Goal: Information Seeking & Learning: Check status

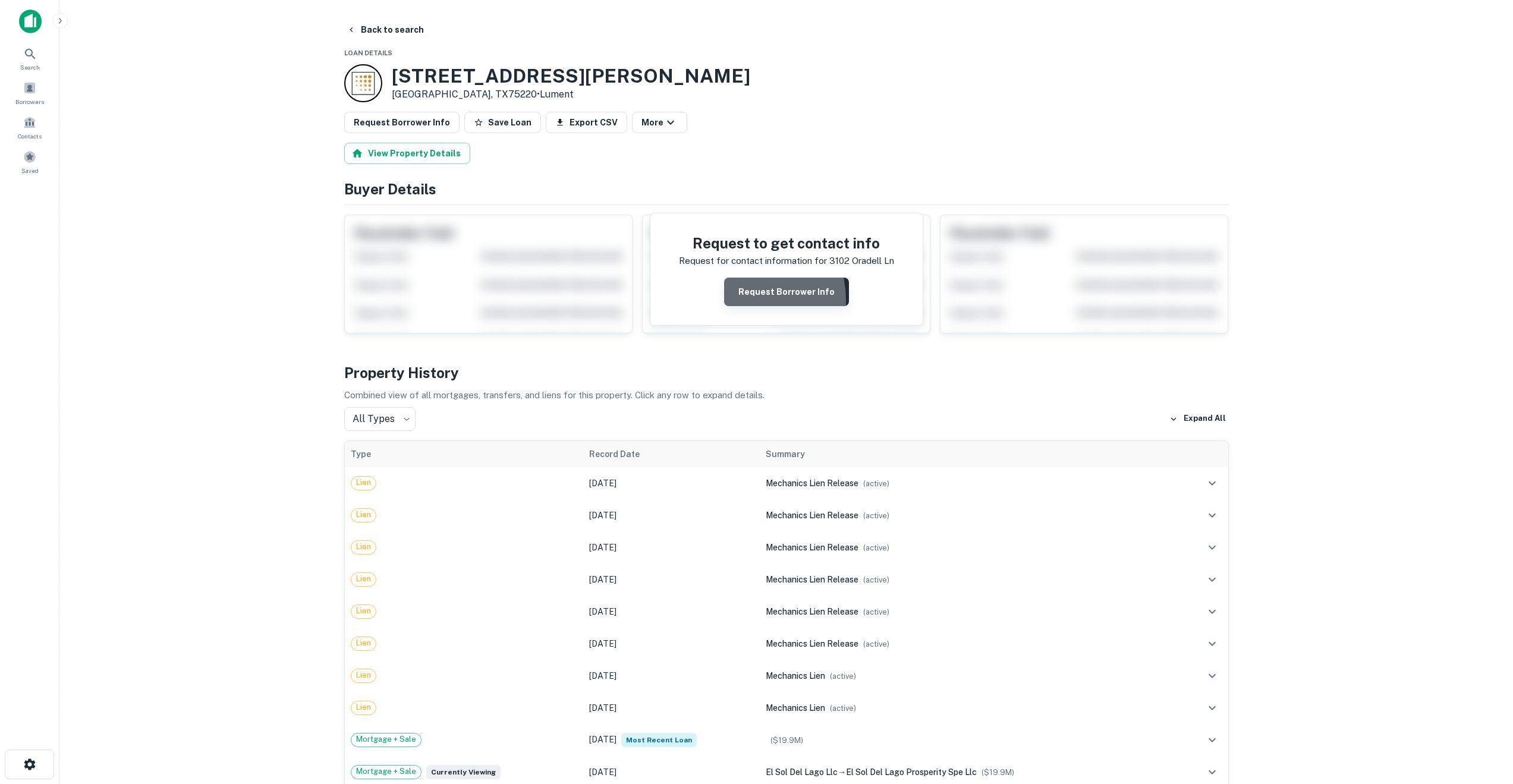
click at [746, 300] on button "Request Borrower Info" at bounding box center [786, 292] width 125 height 29
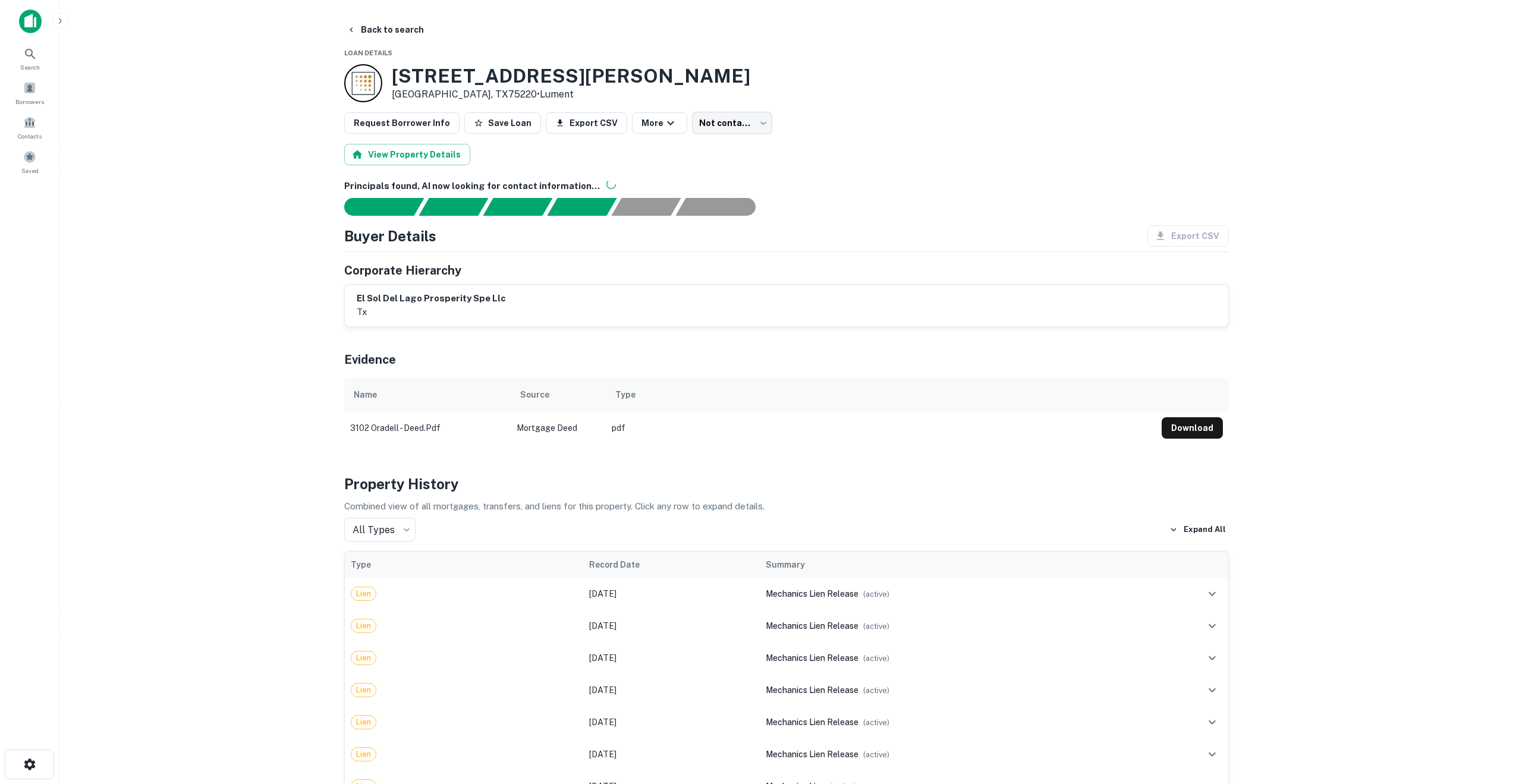
click at [230, 577] on main "Back to search Loan Details [STREET_ADDRESS] • Lument Request Borrower Info Sav…" at bounding box center [786, 392] width 1454 height 784
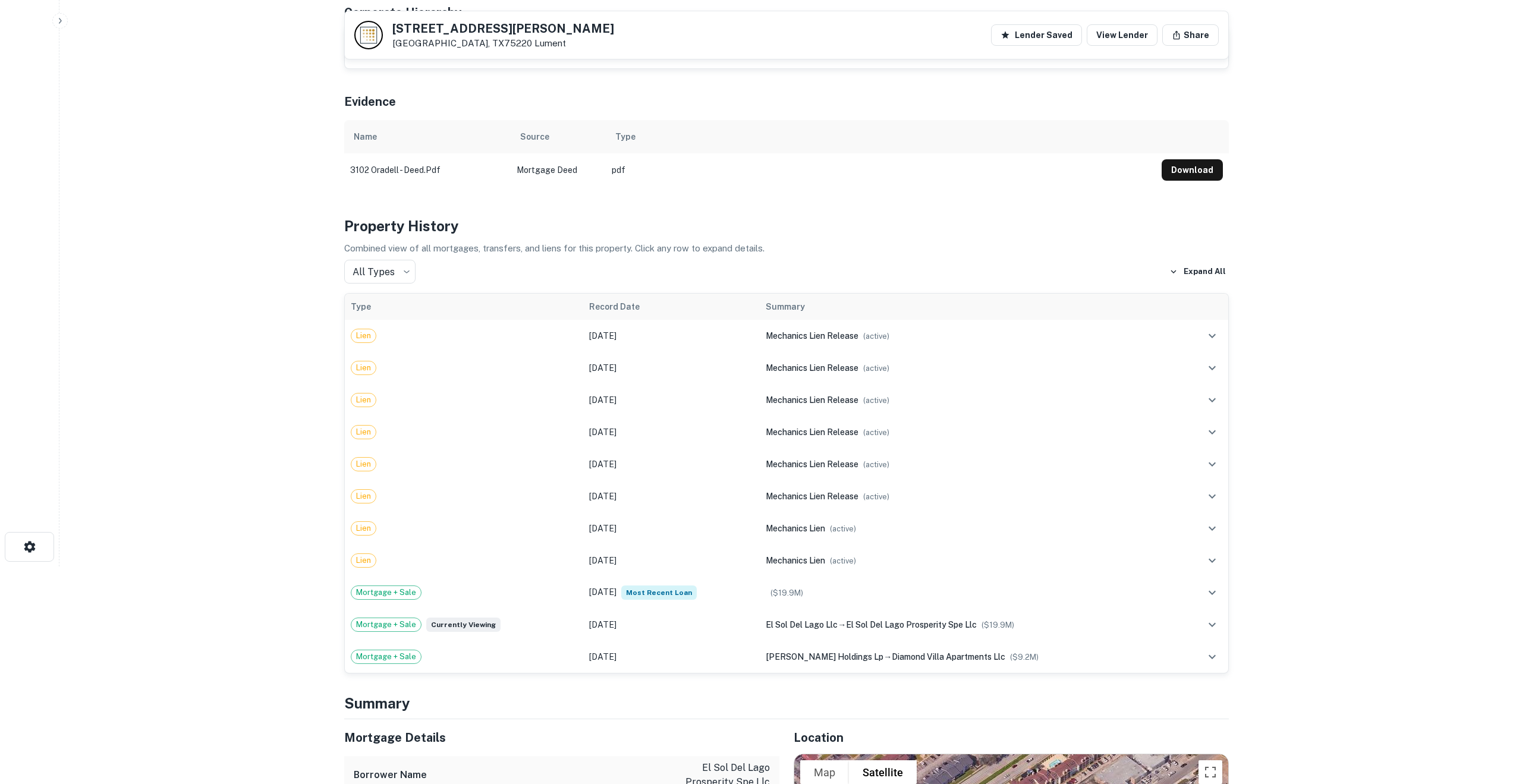
scroll to position [219, 0]
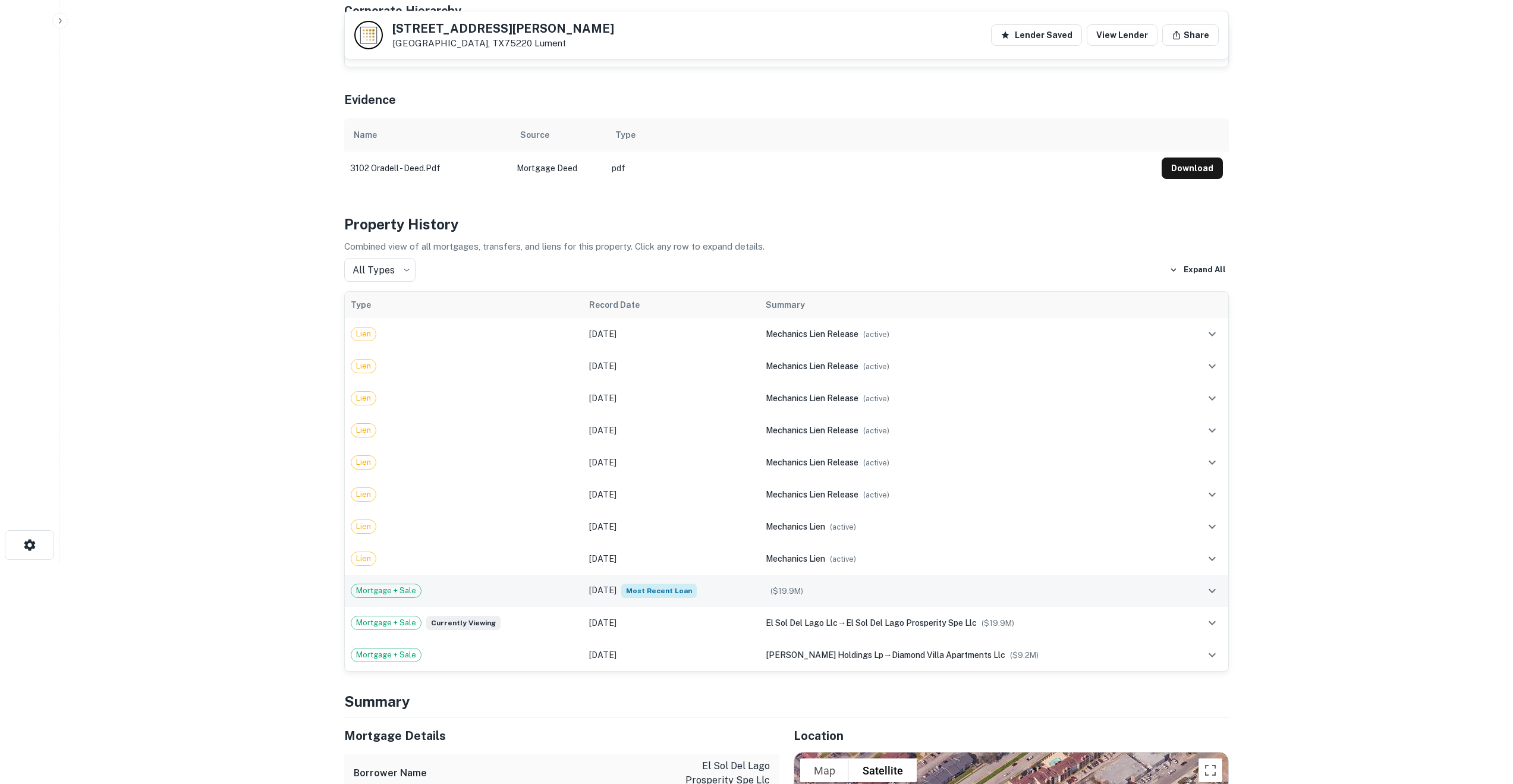
click at [587, 595] on td "[DATE] Most Recent Loan" at bounding box center [672, 590] width 177 height 32
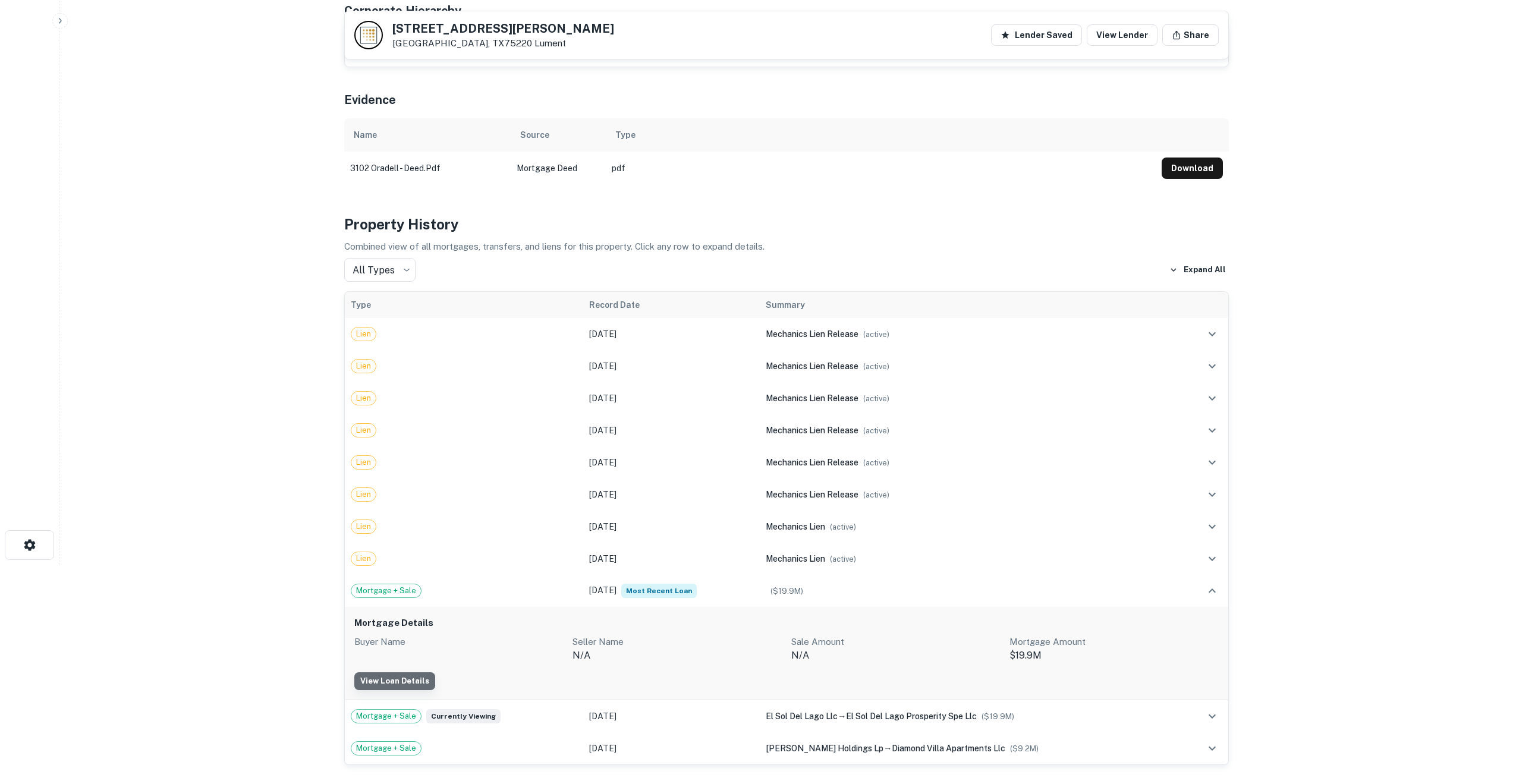
click at [419, 678] on link "View Loan Details" at bounding box center [394, 681] width 81 height 18
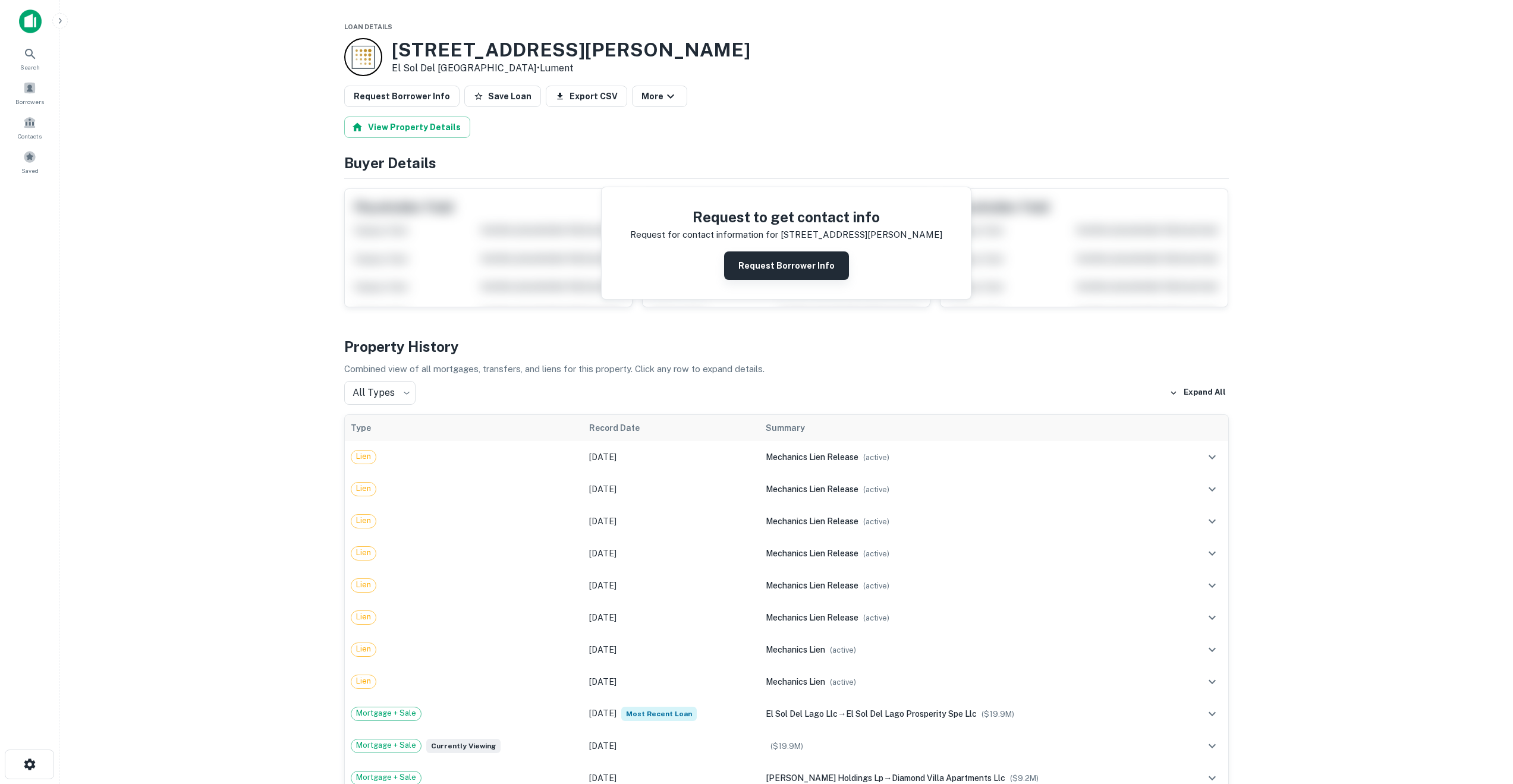
click at [757, 265] on button "Request Borrower Info" at bounding box center [786, 266] width 125 height 29
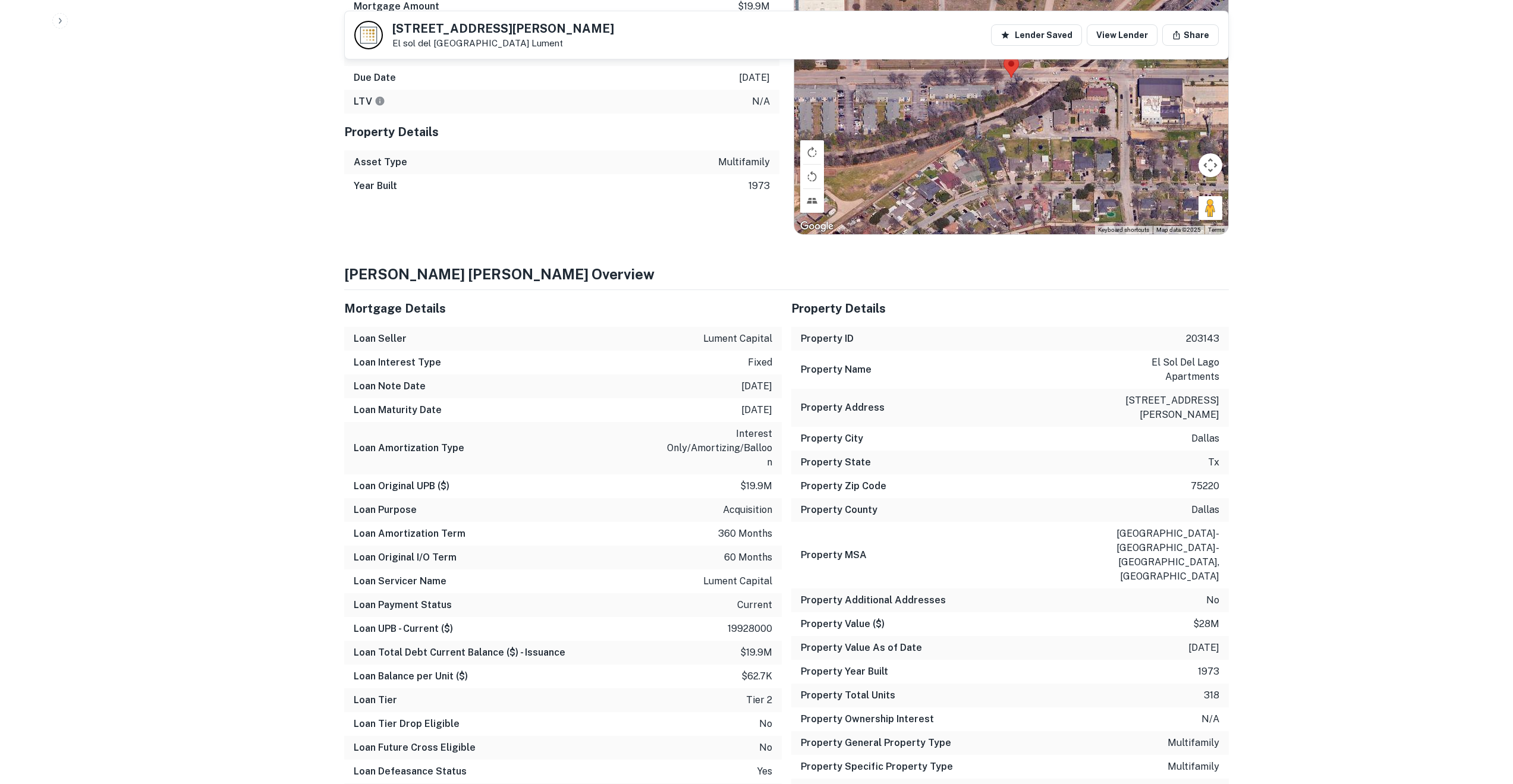
scroll to position [1025, 0]
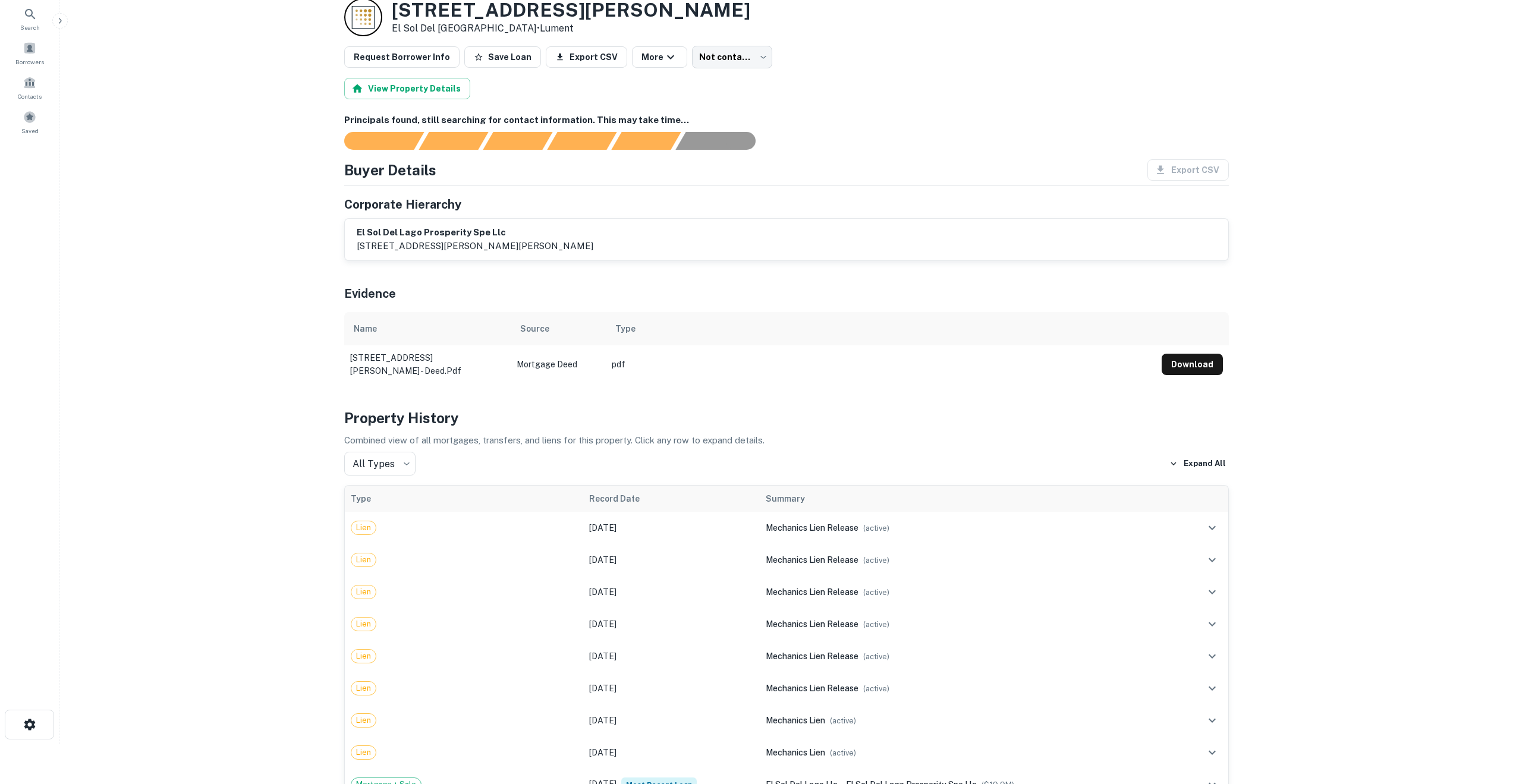
scroll to position [0, 0]
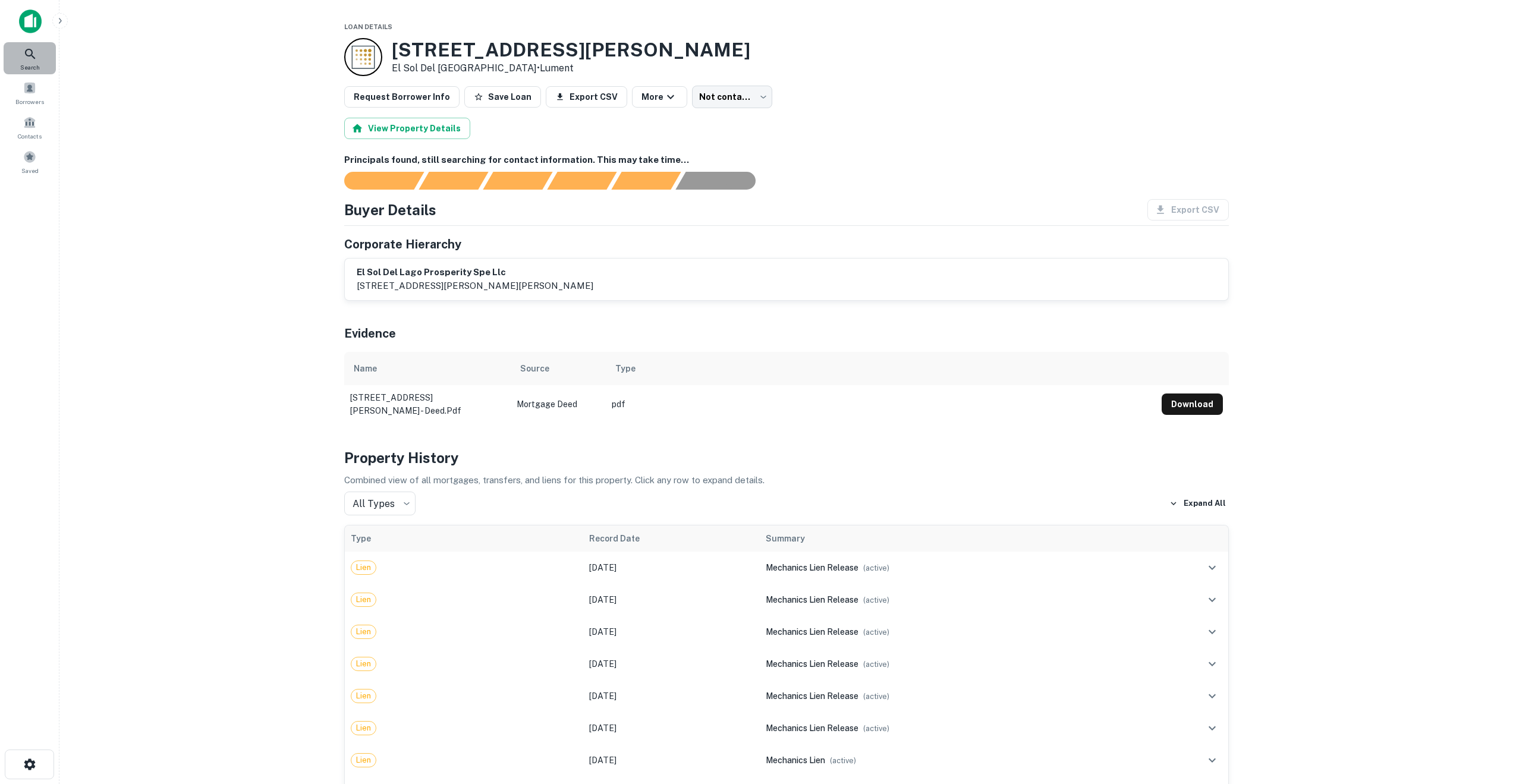
click at [29, 55] on icon at bounding box center [30, 54] width 14 height 14
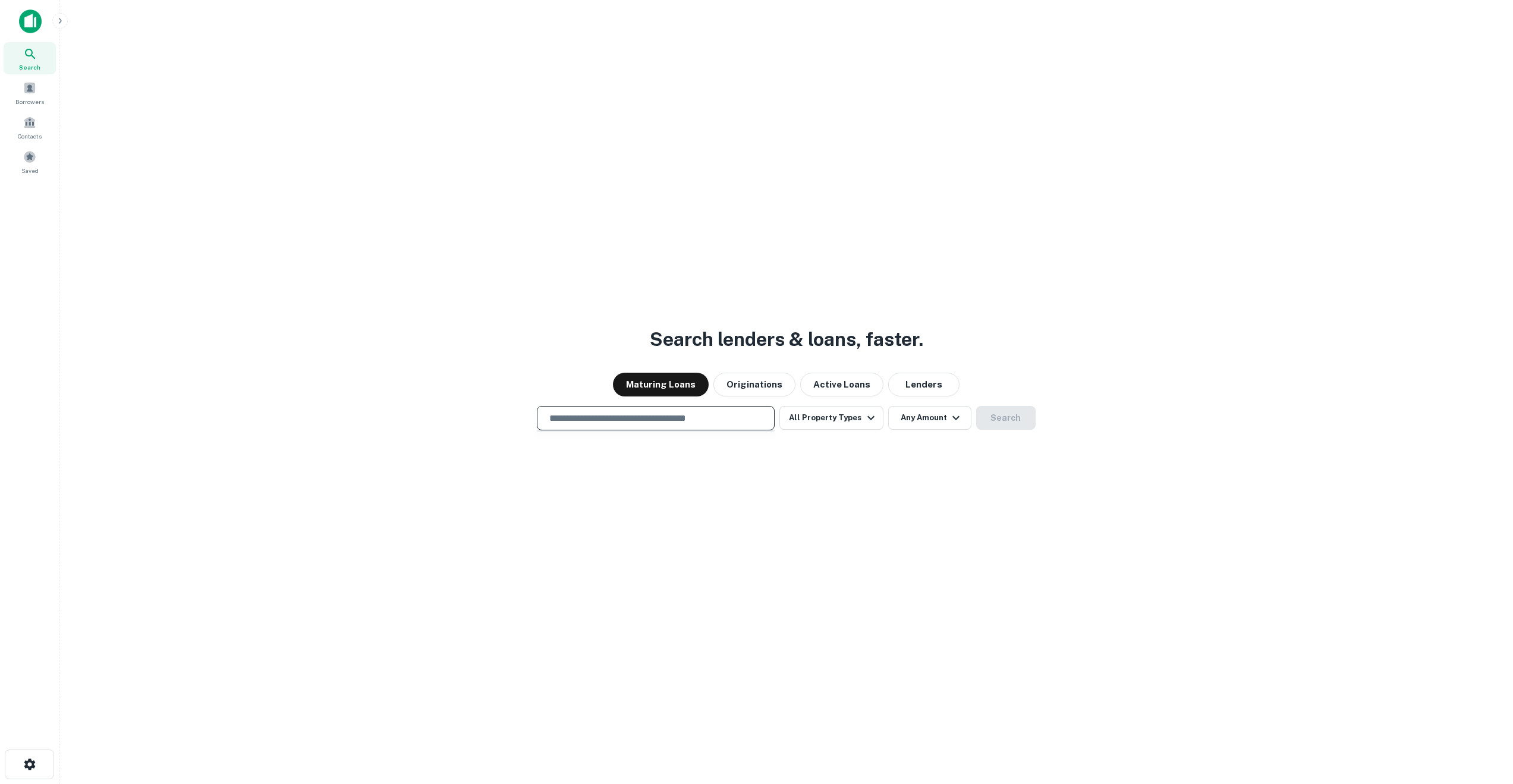
click at [628, 422] on input "text" at bounding box center [656, 419] width 227 height 14
paste input "**********"
type input "**********"
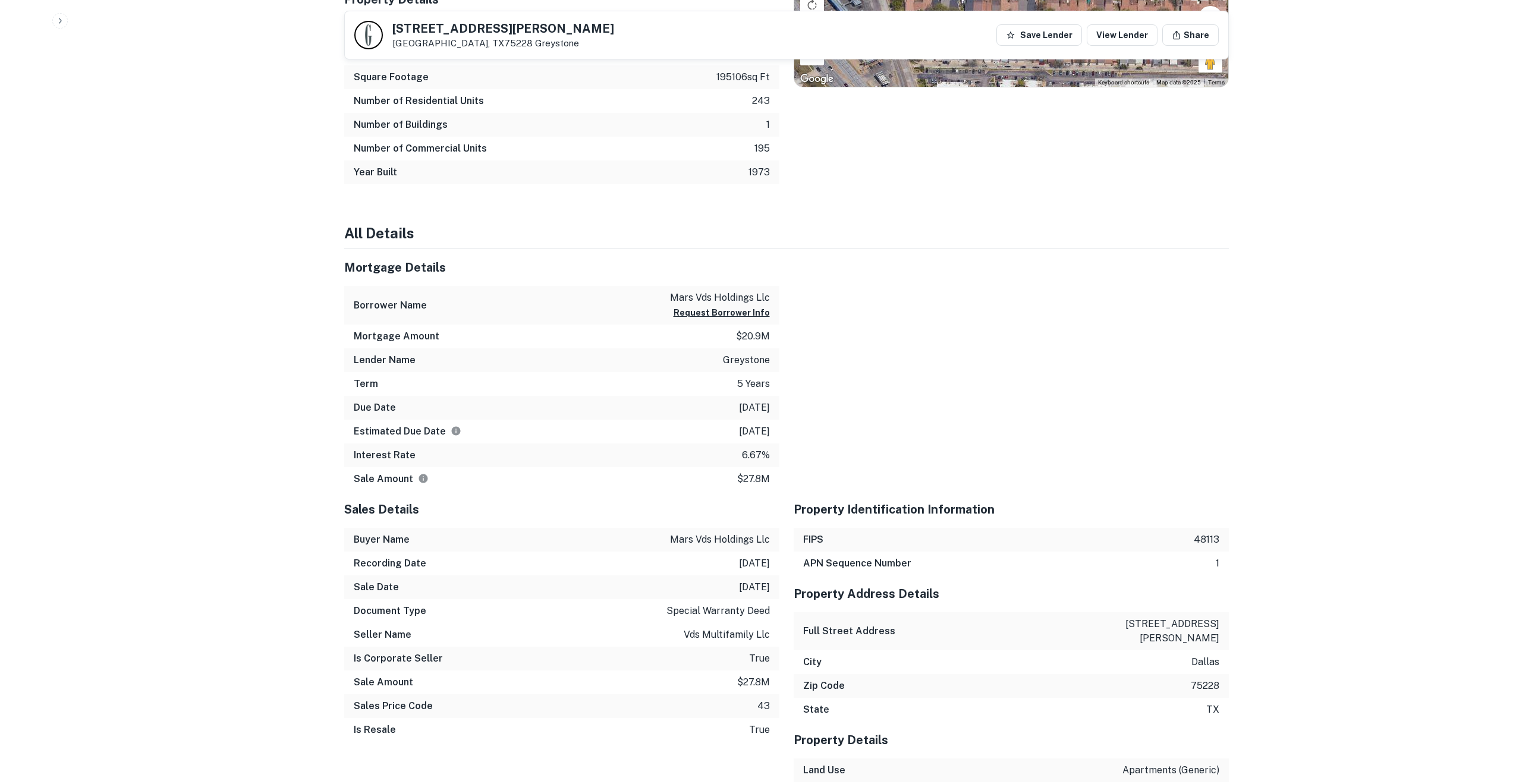
scroll to position [865, 0]
